Goal: Find specific page/section: Find specific page/section

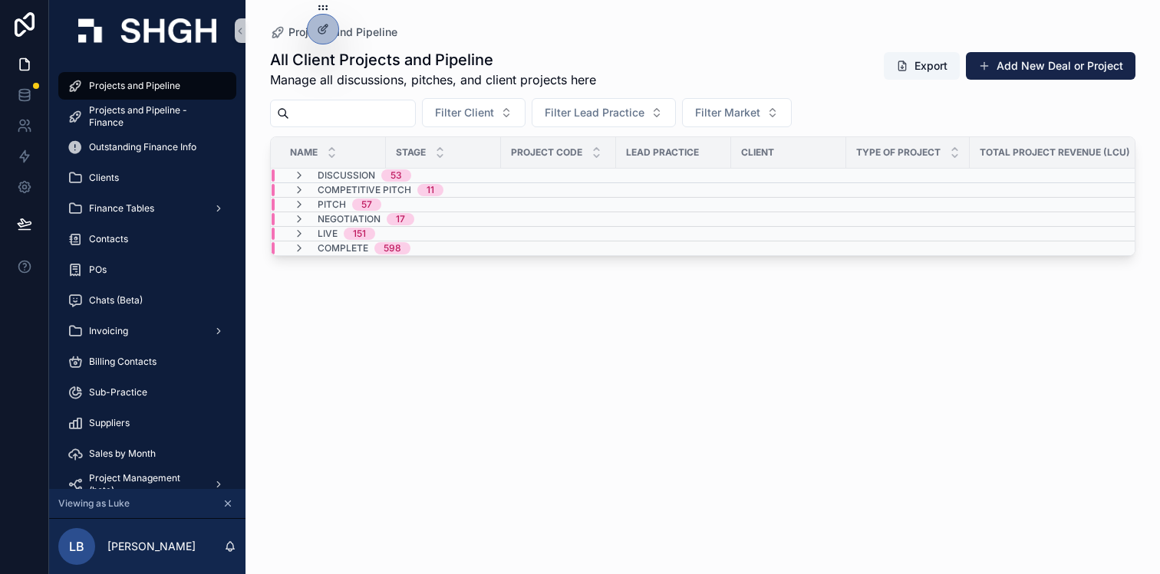
click at [489, 309] on div "All Client Projects and Pipeline Manage all discussions, pitches, and client pr…" at bounding box center [702, 298] width 865 height 516
click at [380, 320] on div "All Client Projects and Pipeline Manage all discussions, pitches, and client pr…" at bounding box center [702, 298] width 865 height 516
click at [386, 232] on div "Live 151" at bounding box center [334, 234] width 119 height 12
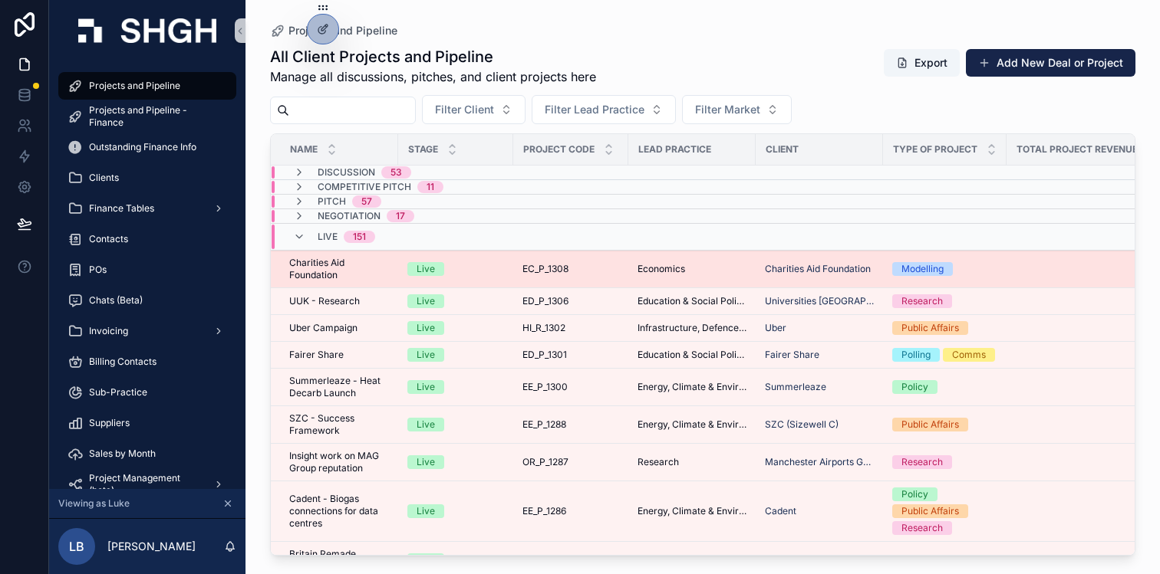
click at [587, 278] on td "EC_P_1308 EC_P_1308" at bounding box center [570, 270] width 115 height 38
click at [594, 272] on div "EC_P_1308 EC_P_1308" at bounding box center [570, 269] width 97 height 12
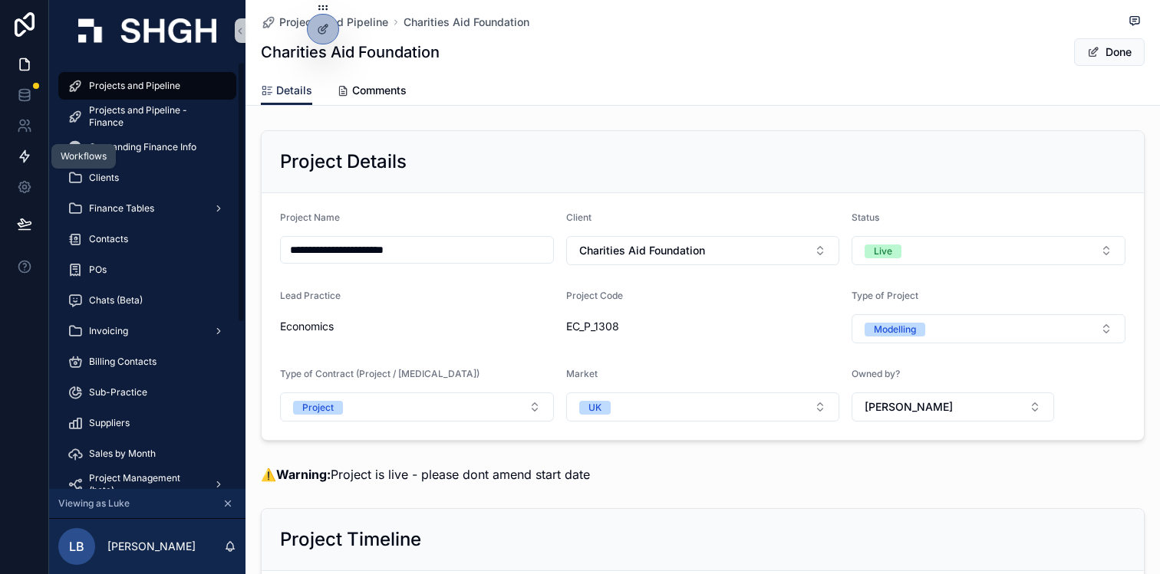
click at [25, 159] on icon at bounding box center [24, 157] width 9 height 12
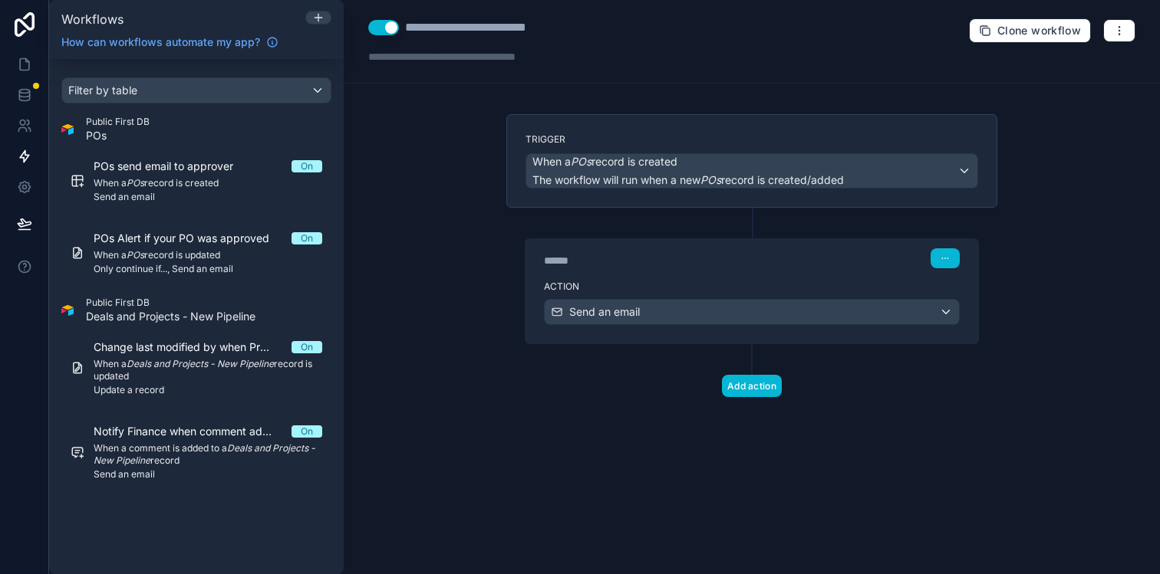
click at [502, 407] on div "Trigger When a POs record is created The workflow will run when a new POs recor…" at bounding box center [751, 280] width 515 height 332
click at [442, 410] on div "**********" at bounding box center [752, 287] width 816 height 574
